Goal: Task Accomplishment & Management: Manage account settings

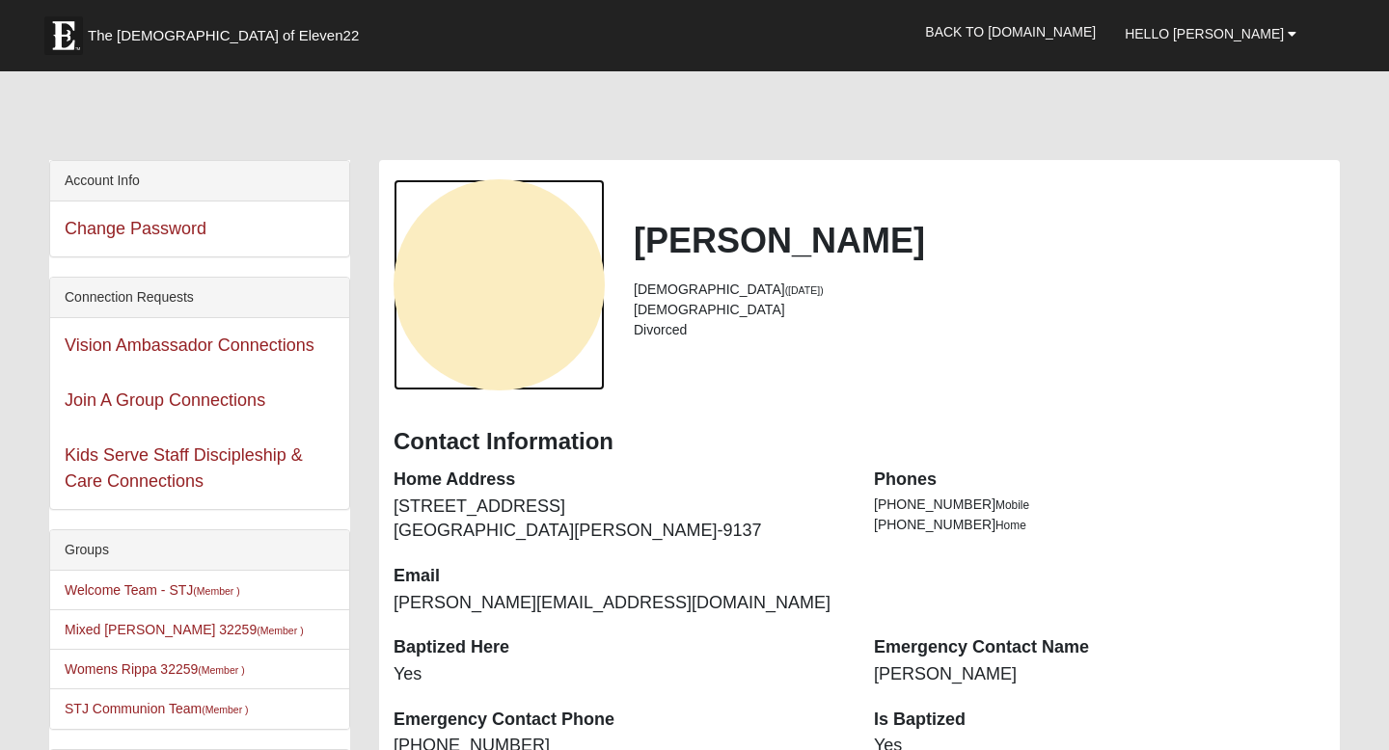
click at [504, 340] on div "View Fullsize Photo" at bounding box center [499, 284] width 211 height 211
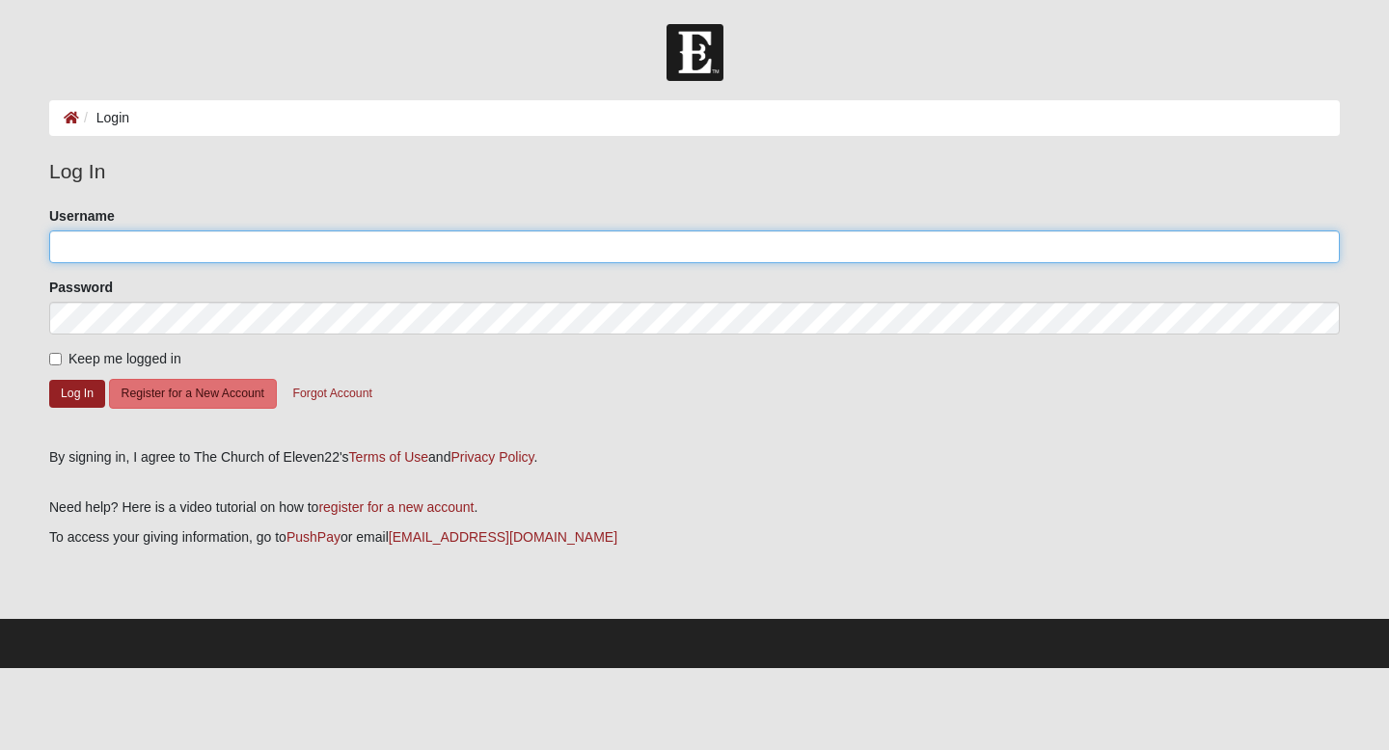
click at [168, 245] on input "Username" at bounding box center [694, 247] width 1291 height 33
type input "3522381275"
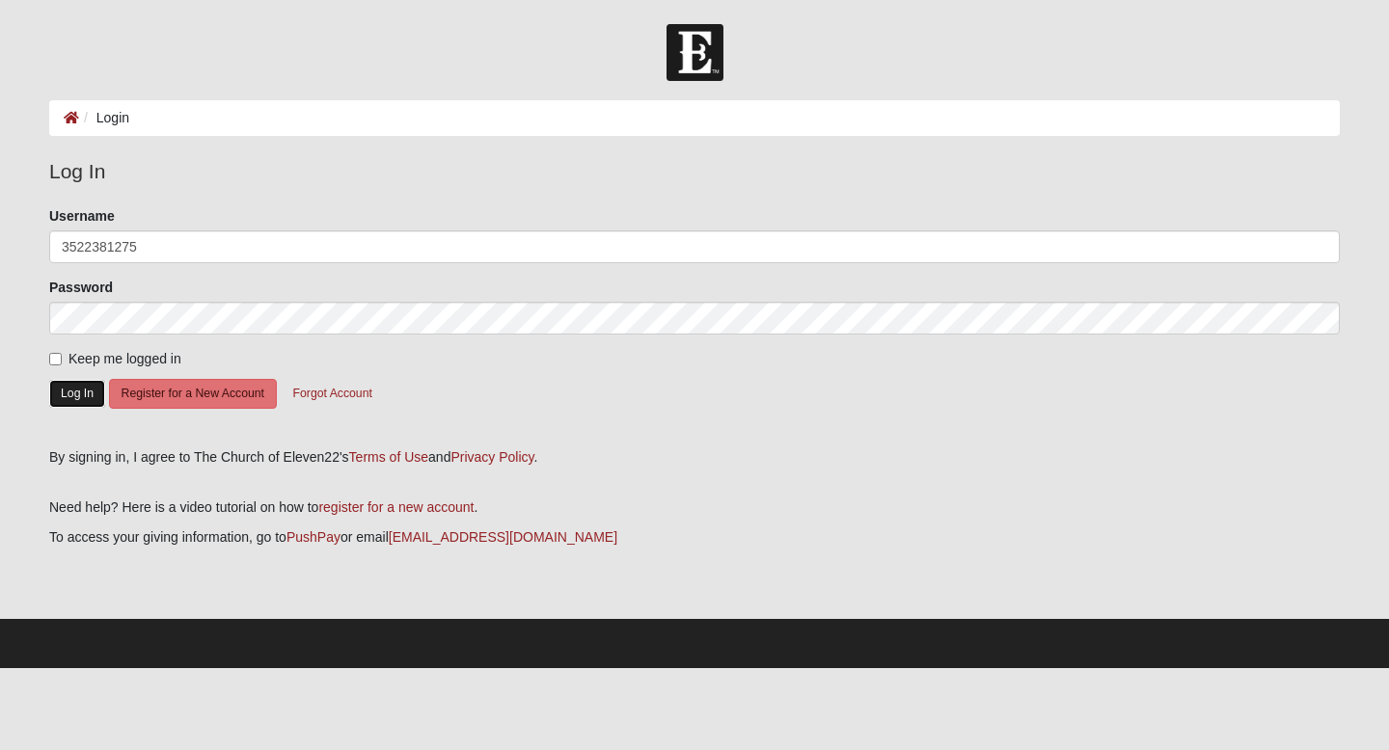
click at [87, 390] on button "Log In" at bounding box center [77, 394] width 56 height 28
